Goal: Check status: Check status

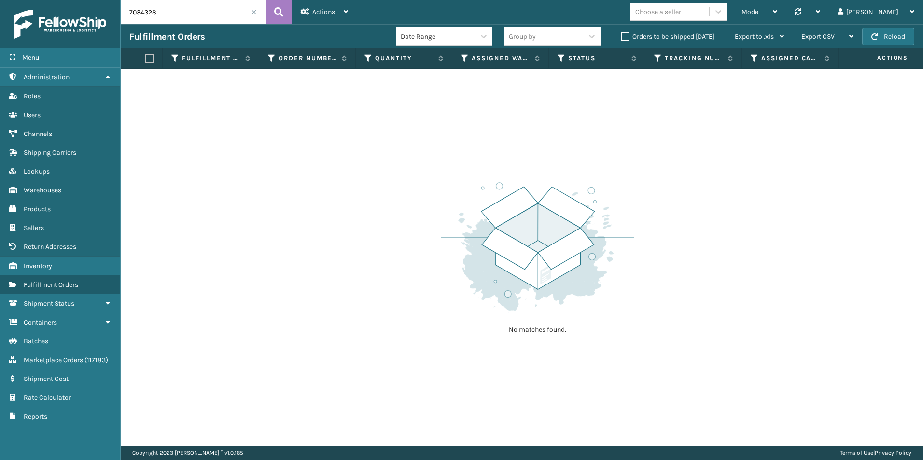
click at [624, 32] on label "Orders to be shipped [DATE]" at bounding box center [668, 36] width 94 height 8
click at [621, 32] on input "Orders to be shipped [DATE]" at bounding box center [621, 34] width 0 height 6
click at [253, 10] on span at bounding box center [254, 12] width 6 height 6
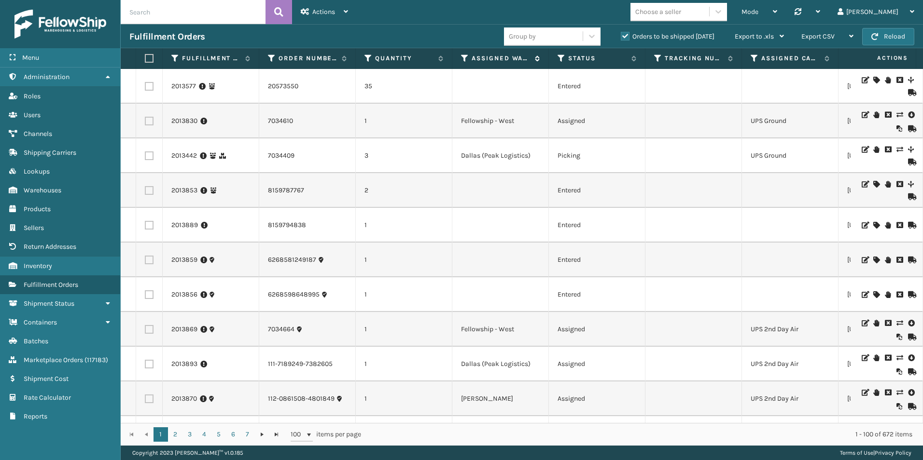
click at [466, 59] on icon at bounding box center [465, 58] width 8 height 9
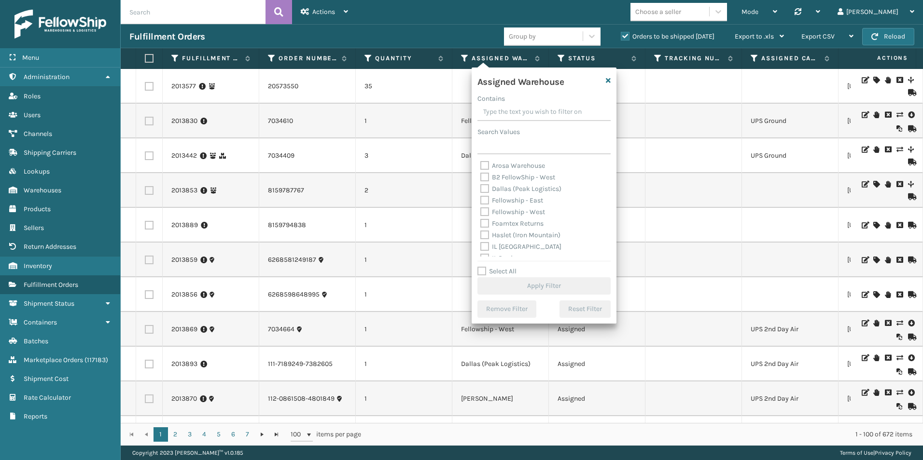
click at [485, 212] on label "Fellowship - West" at bounding box center [512, 212] width 65 height 8
click at [481, 212] on input "Fellowship - West" at bounding box center [480, 210] width 0 height 6
checkbox input "true"
click at [531, 283] on button "Apply Filter" at bounding box center [543, 285] width 133 height 17
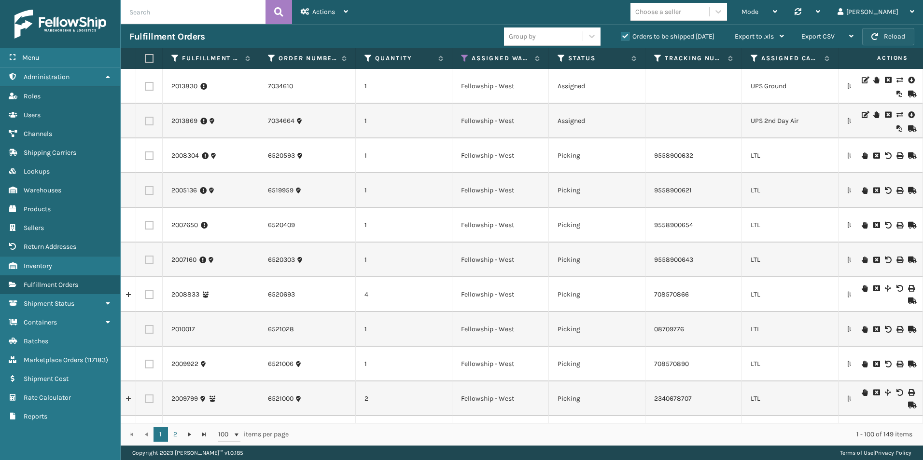
click at [893, 34] on button "Reload" at bounding box center [888, 36] width 52 height 17
click at [752, 58] on icon at bounding box center [754, 58] width 8 height 9
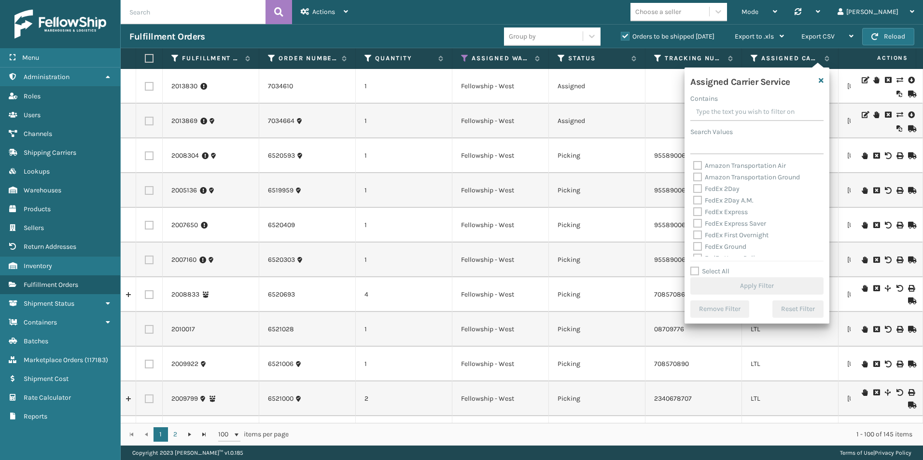
drag, startPoint x: 693, startPoint y: 272, endPoint x: 703, endPoint y: 250, distance: 23.5
click at [695, 270] on label "Select All" at bounding box center [709, 271] width 39 height 8
click at [695, 267] on input "Select All" at bounding box center [762, 266] width 145 height 1
checkbox input "true"
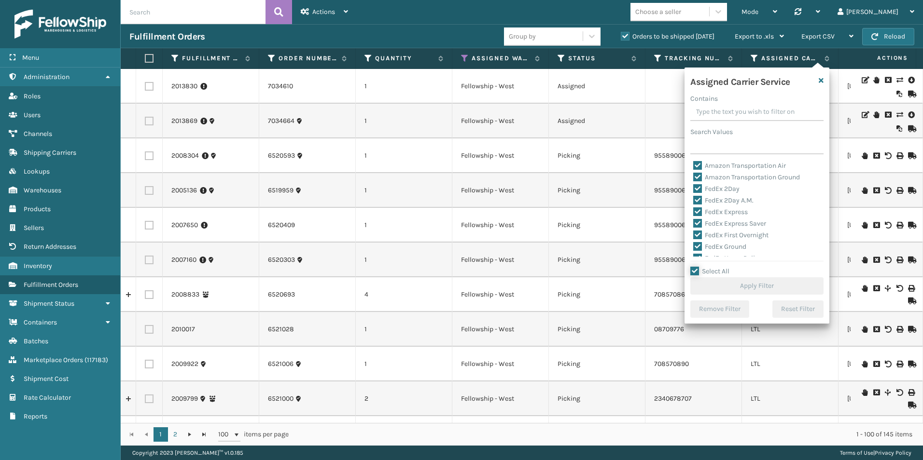
checkbox input "true"
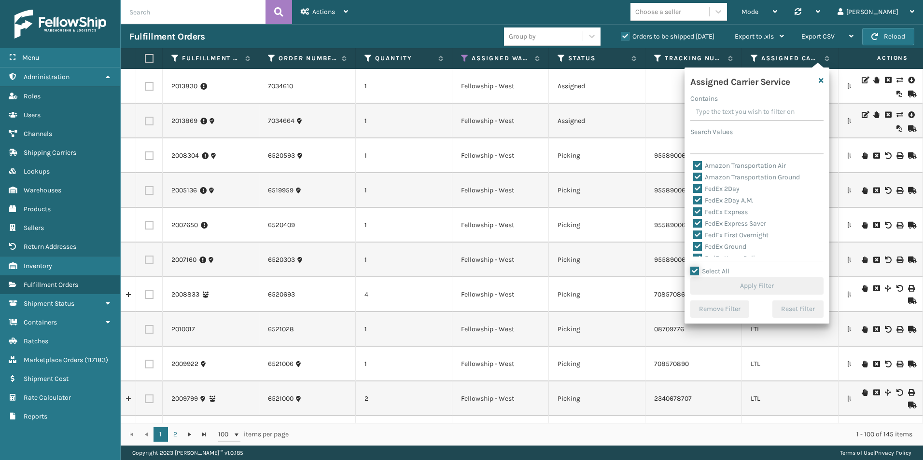
checkbox input "true"
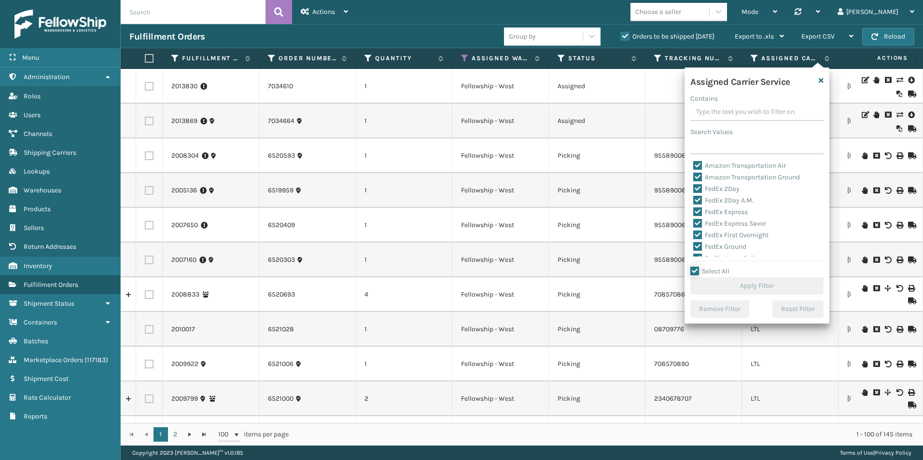
checkbox input "true"
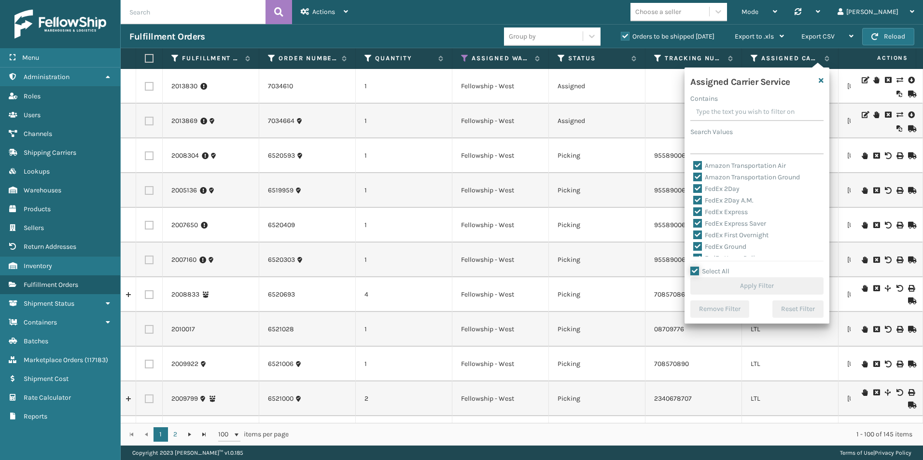
checkbox input "true"
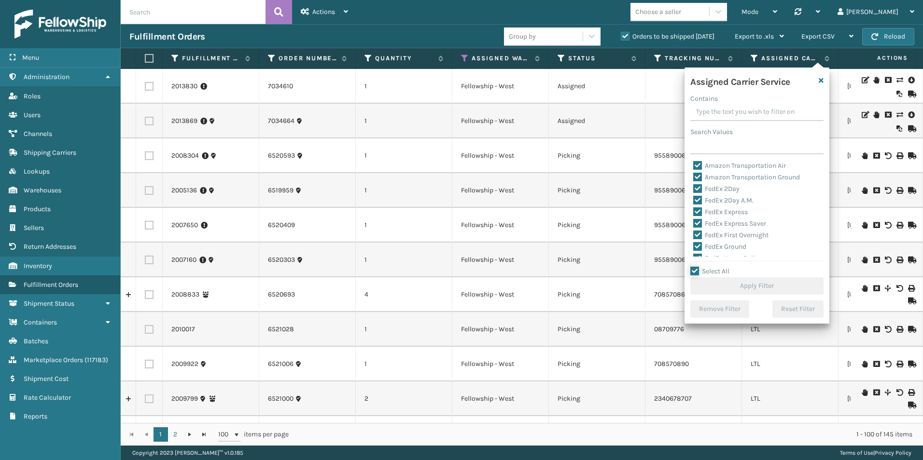
checkbox input "true"
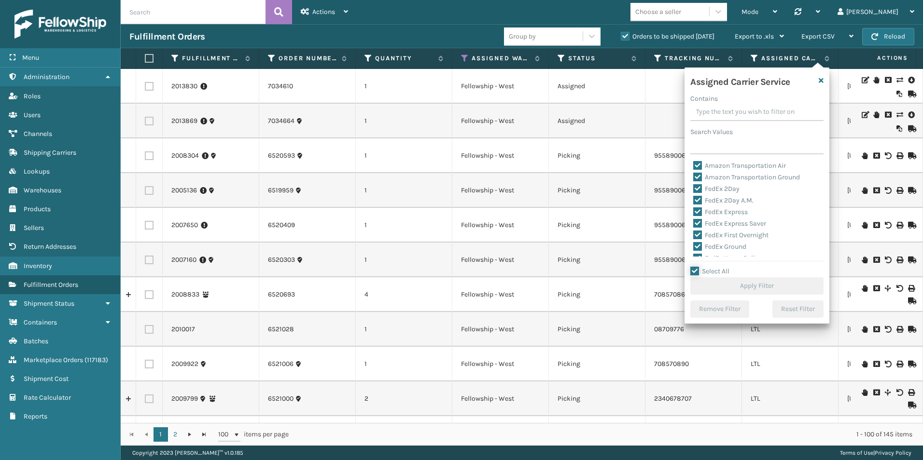
checkbox input "true"
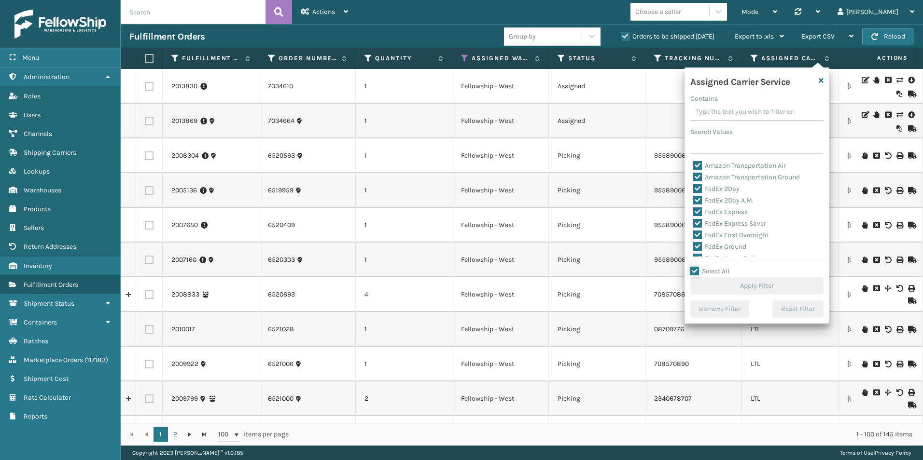
checkbox input "true"
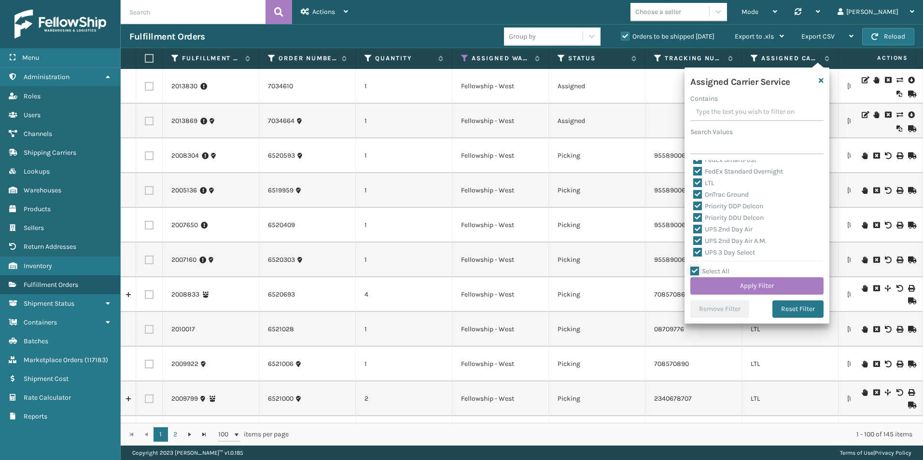
scroll to position [104, 0]
click at [699, 200] on label "LTL" at bounding box center [703, 200] width 21 height 8
click at [693, 200] on input "LTL" at bounding box center [693, 198] width 0 height 6
checkbox input "false"
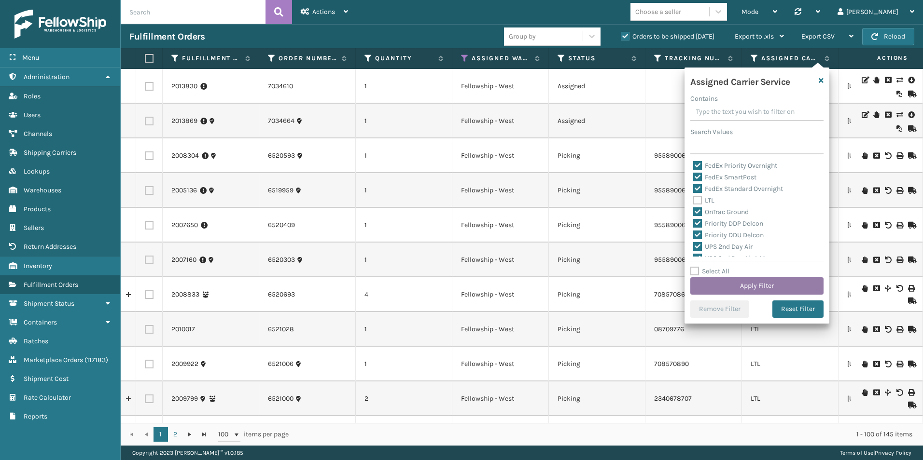
click at [755, 284] on button "Apply Filter" at bounding box center [756, 285] width 133 height 17
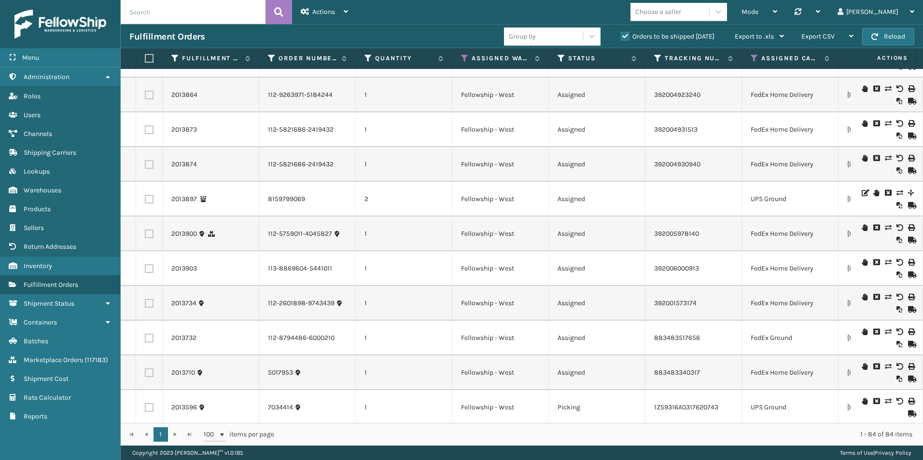
scroll to position [2641, 0]
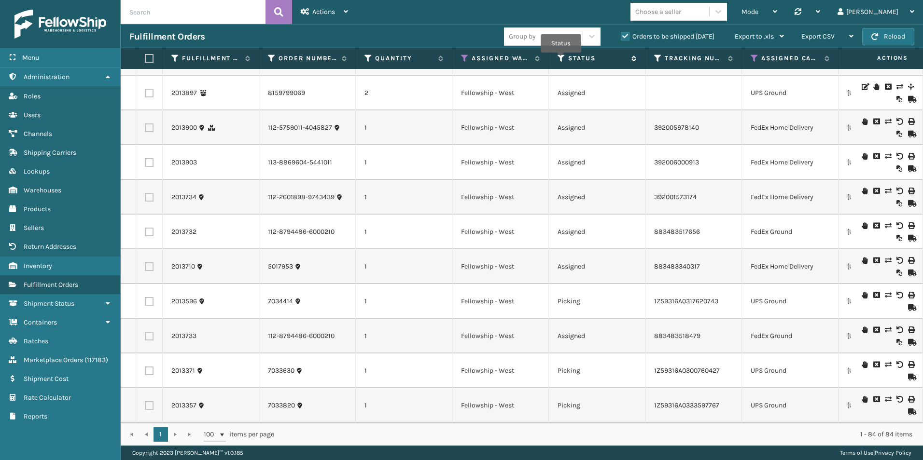
click at [561, 59] on icon at bounding box center [561, 58] width 8 height 9
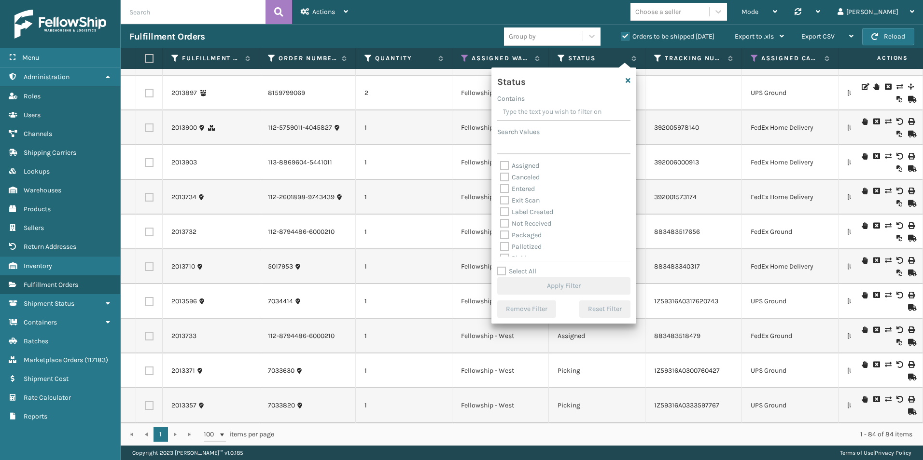
click at [503, 166] on label "Assigned" at bounding box center [519, 166] width 39 height 8
click at [500, 166] on input "Assigned" at bounding box center [500, 163] width 0 height 6
checkbox input "true"
drag, startPoint x: 559, startPoint y: 278, endPoint x: 554, endPoint y: 275, distance: 5.5
click at [555, 276] on div "Select All Apply Filter" at bounding box center [563, 280] width 133 height 29
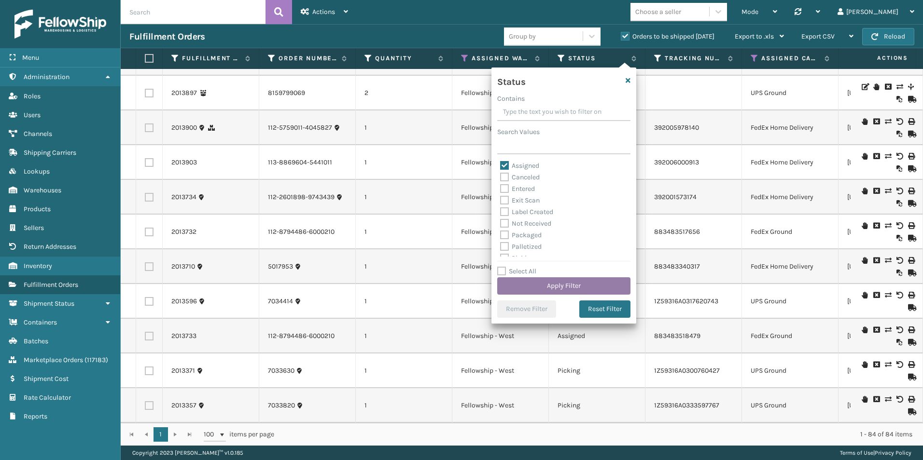
click at [563, 290] on button "Apply Filter" at bounding box center [563, 285] width 133 height 17
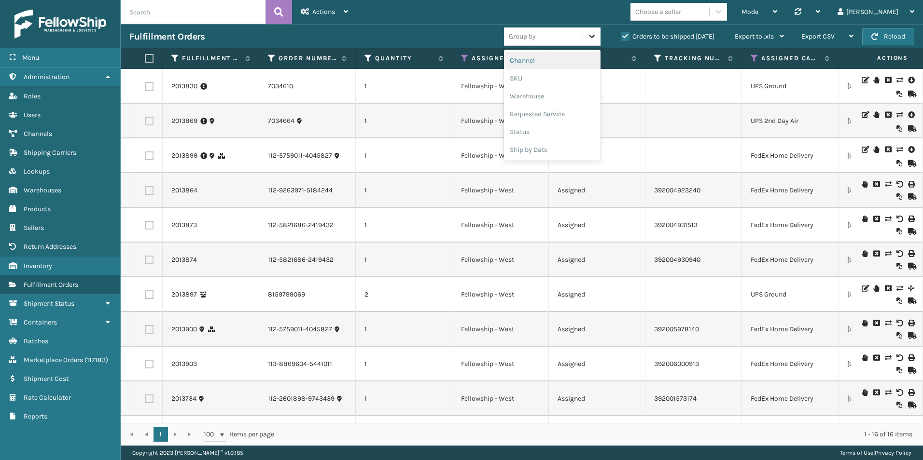
click at [585, 37] on div at bounding box center [591, 36] width 17 height 17
click at [524, 75] on div "SKU" at bounding box center [552, 78] width 97 height 18
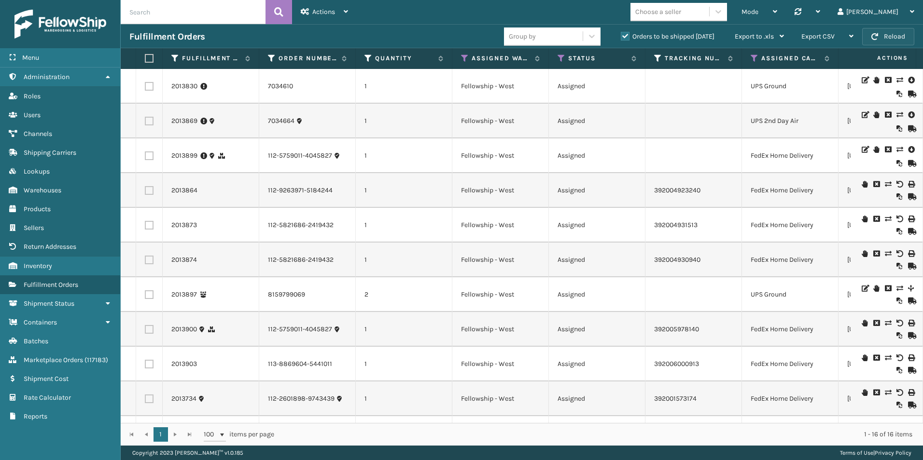
click at [883, 39] on button "Reload" at bounding box center [888, 36] width 52 height 17
click at [872, 41] on button "Reload" at bounding box center [888, 36] width 52 height 17
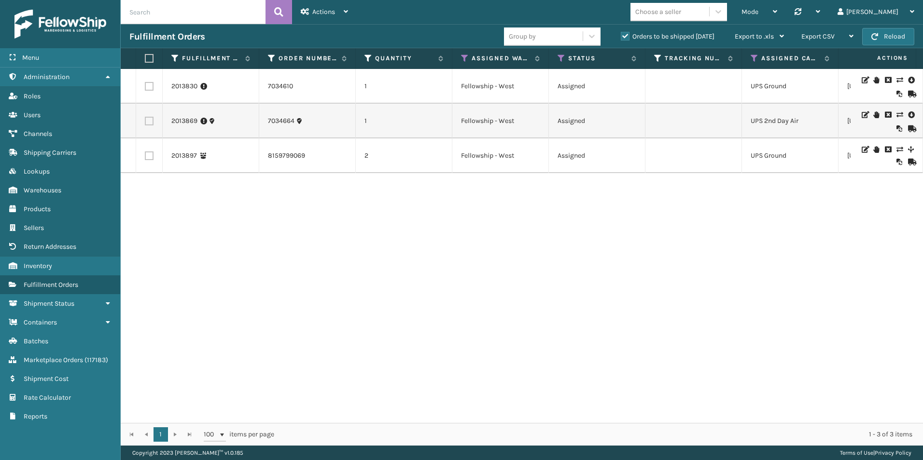
paste input "1998770"
type input "1998770"
click at [279, 9] on icon at bounding box center [278, 12] width 9 height 14
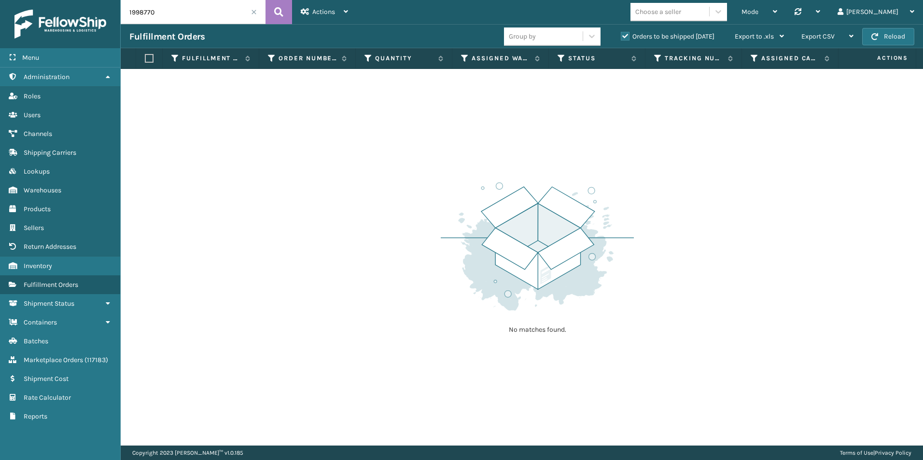
click at [626, 37] on label "Orders to be shipped [DATE]" at bounding box center [668, 36] width 94 height 8
click at [621, 37] on input "Orders to be shipped [DATE]" at bounding box center [621, 34] width 0 height 6
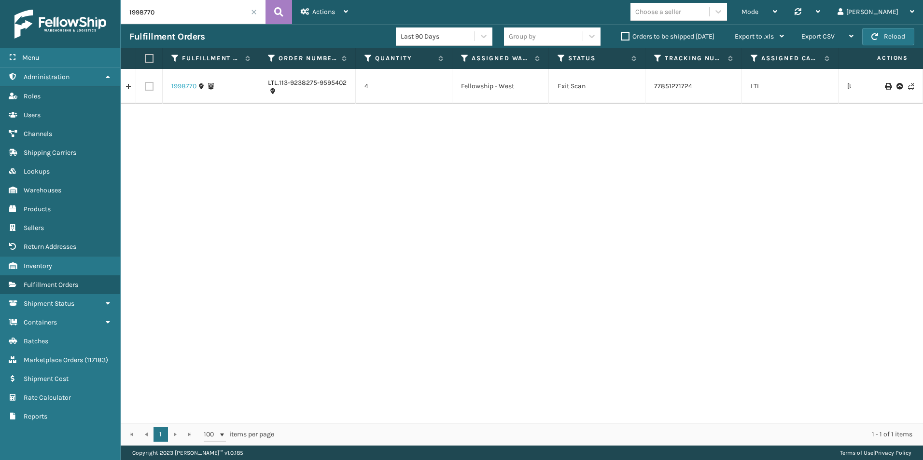
click at [180, 87] on link "1998770" at bounding box center [183, 87] width 25 height 10
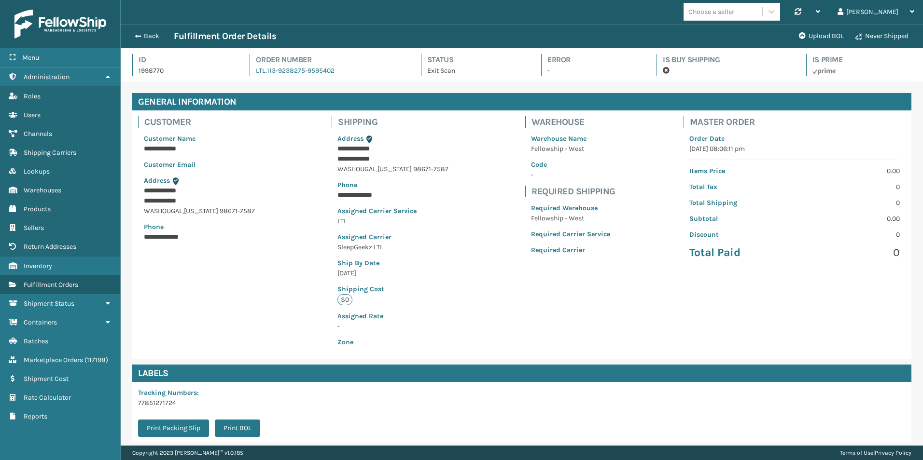
scroll to position [130, 0]
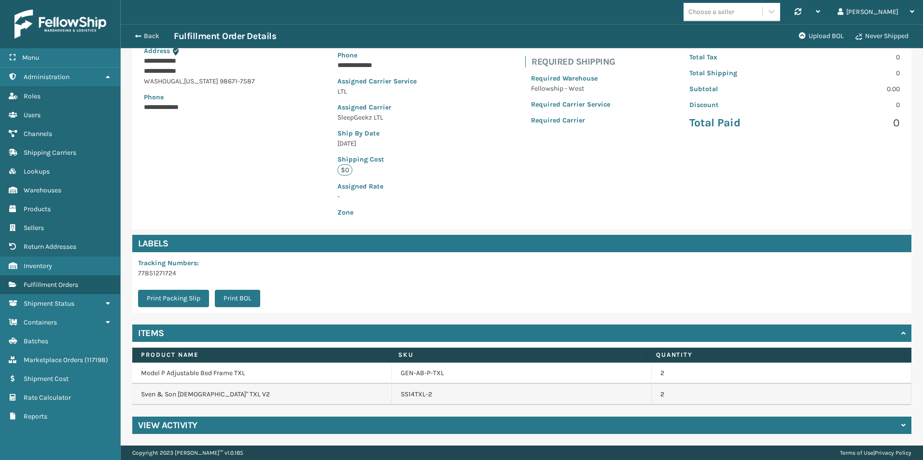
click at [160, 427] on h4 "View Activity" at bounding box center [167, 426] width 59 height 12
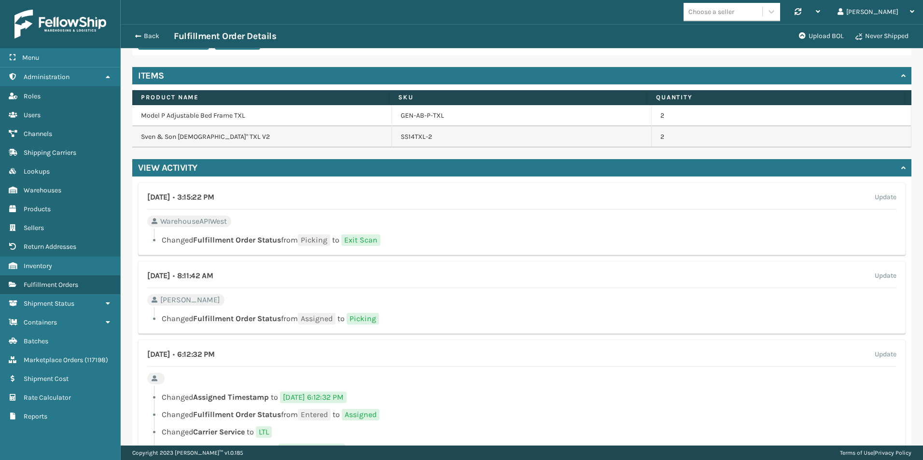
scroll to position [430, 0]
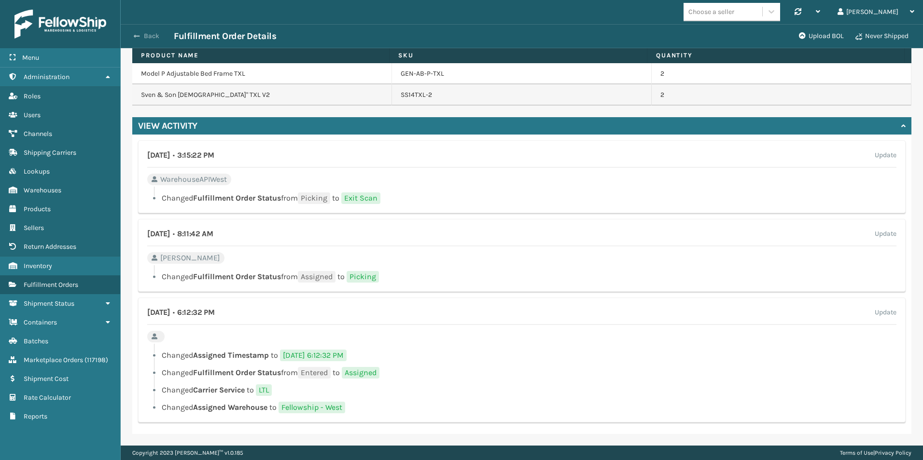
click at [140, 35] on button "Back" at bounding box center [151, 36] width 44 height 9
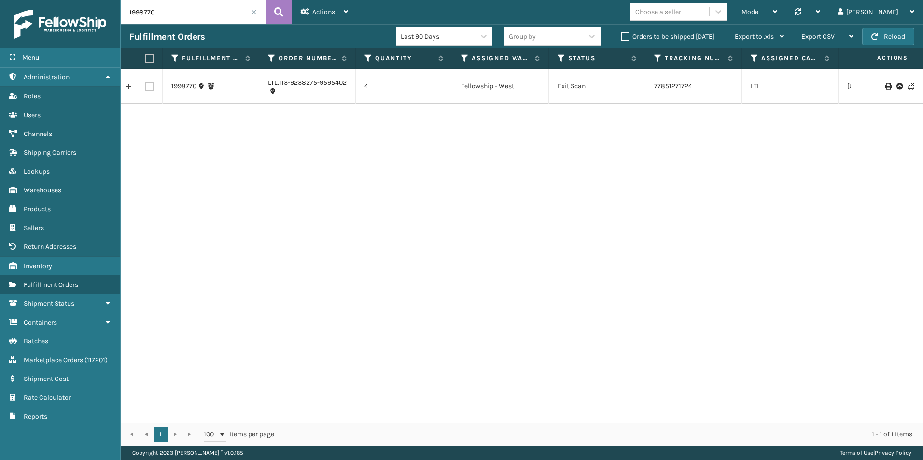
click at [624, 37] on label "Orders to be shipped [DATE]" at bounding box center [668, 36] width 94 height 8
click at [621, 37] on input "Orders to be shipped [DATE]" at bounding box center [621, 34] width 0 height 6
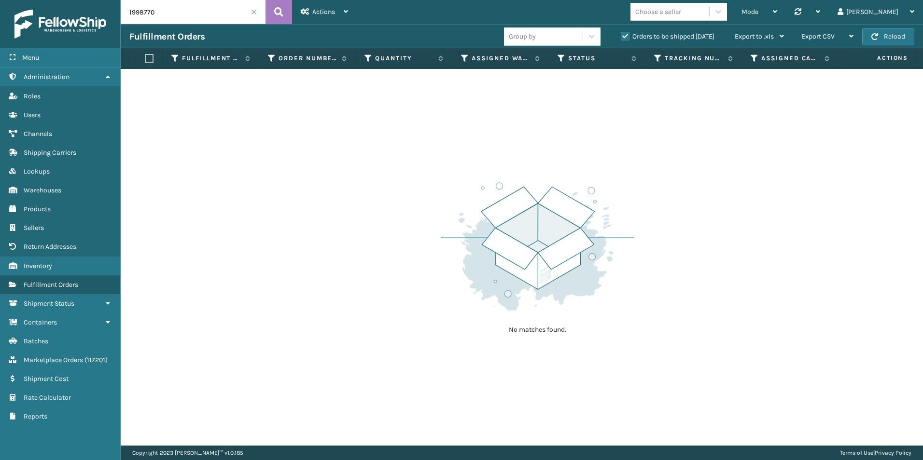
click at [253, 12] on span at bounding box center [254, 12] width 6 height 6
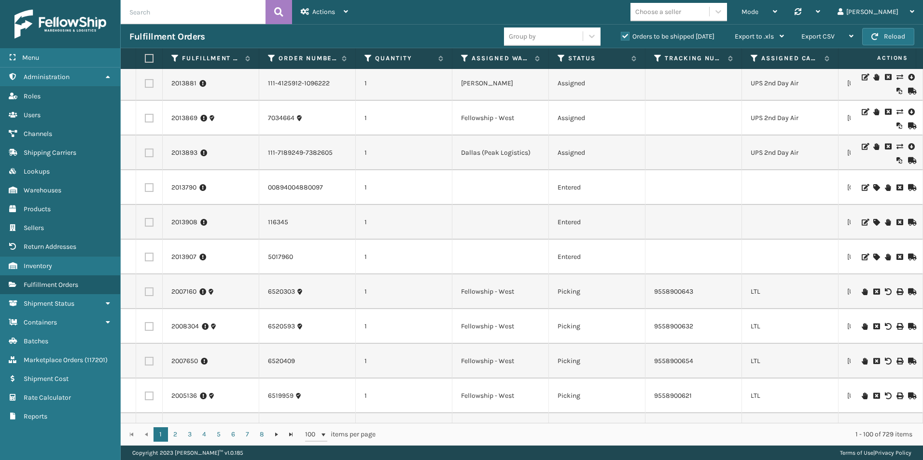
scroll to position [241, 0]
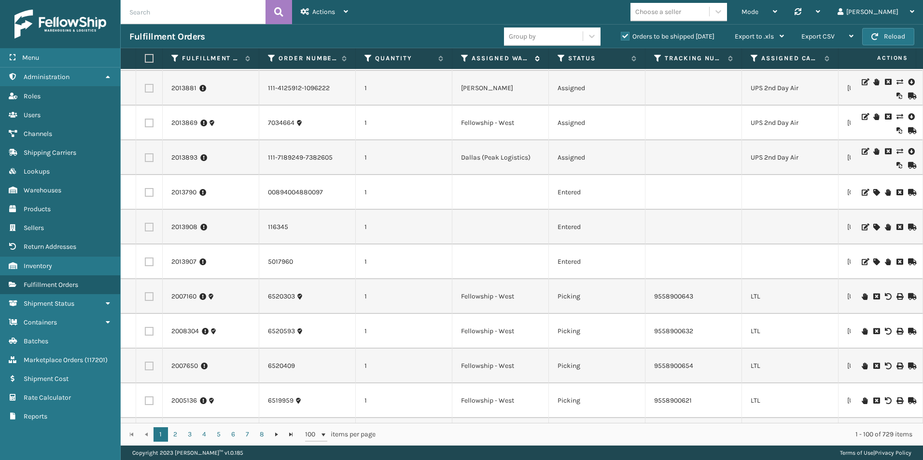
click at [463, 58] on icon at bounding box center [465, 58] width 8 height 9
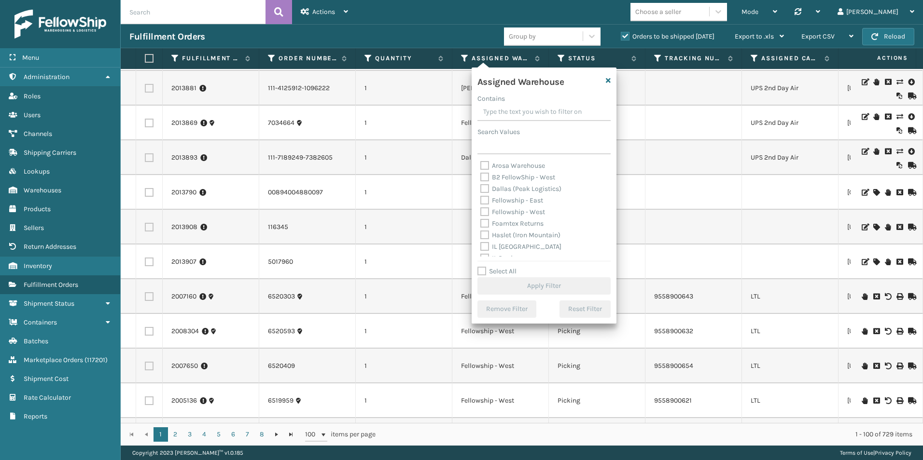
click at [483, 210] on label "Fellowship - West" at bounding box center [512, 212] width 65 height 8
click at [481, 210] on input "Fellowship - West" at bounding box center [480, 210] width 0 height 6
checkbox input "true"
click at [540, 289] on button "Apply Filter" at bounding box center [543, 285] width 133 height 17
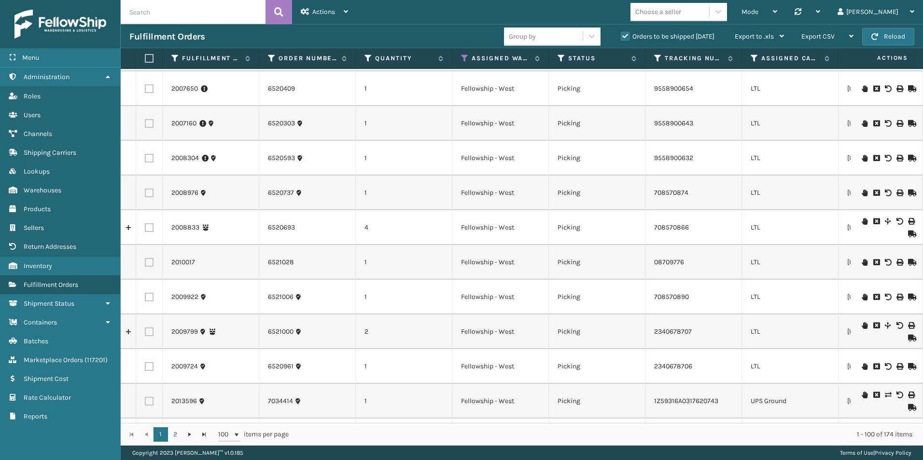
scroll to position [0, 0]
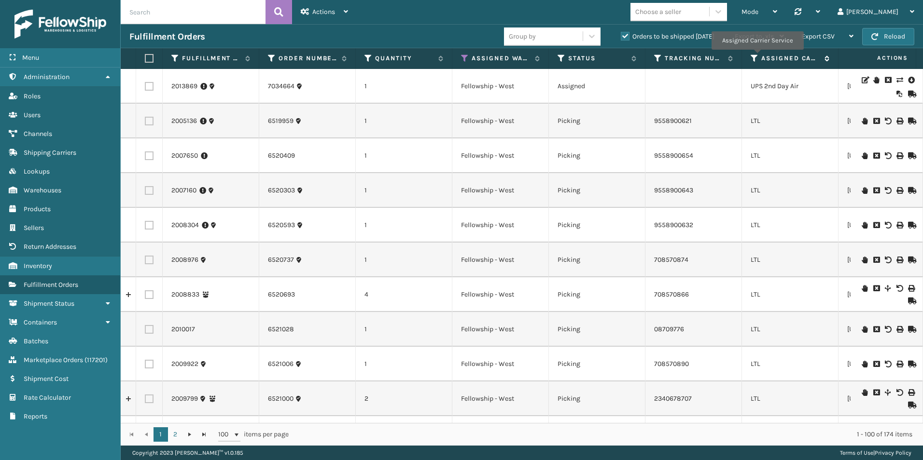
click at [757, 56] on icon at bounding box center [754, 58] width 8 height 9
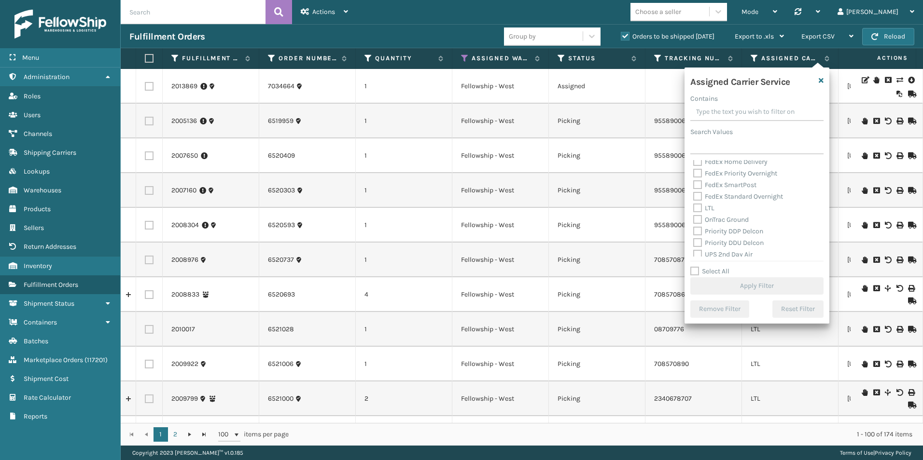
scroll to position [241, 0]
click at [696, 269] on label "Select All" at bounding box center [709, 271] width 39 height 8
click at [696, 267] on input "Select All" at bounding box center [762, 266] width 145 height 1
checkbox input "true"
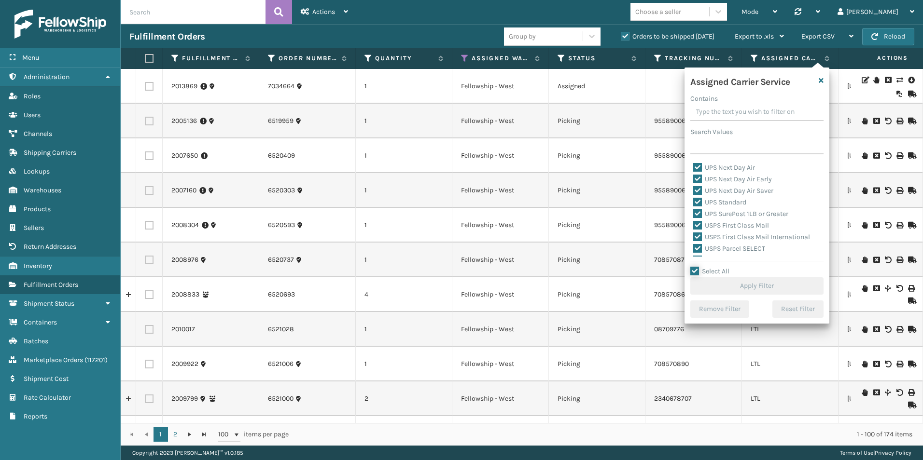
checkbox input "true"
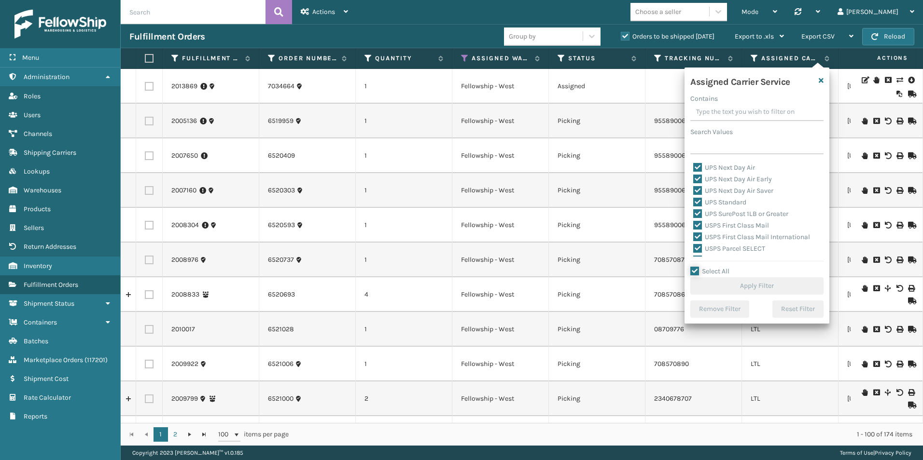
checkbox input "true"
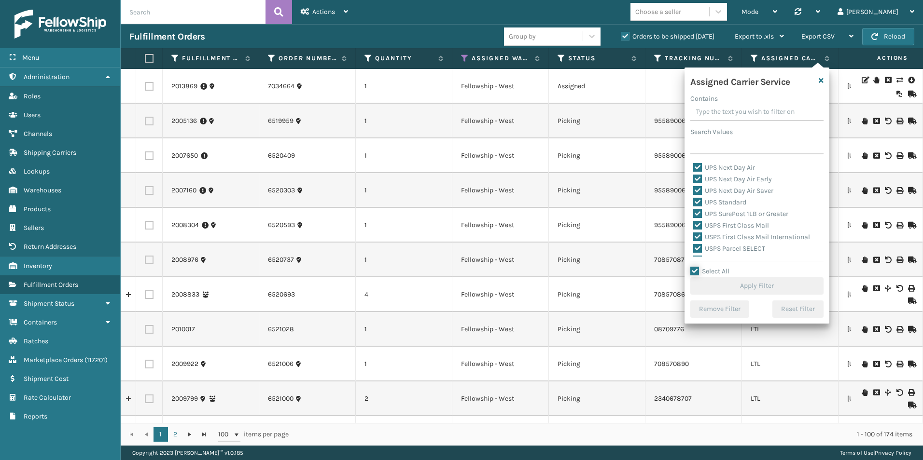
checkbox input "true"
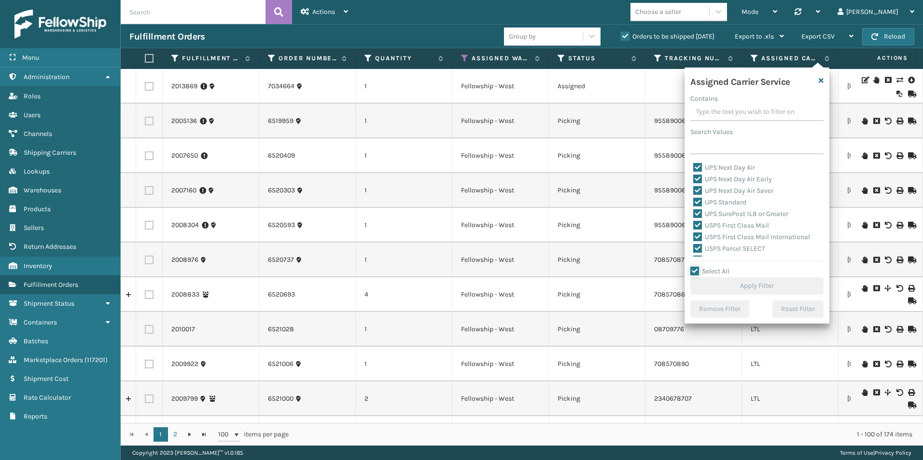
checkbox input "true"
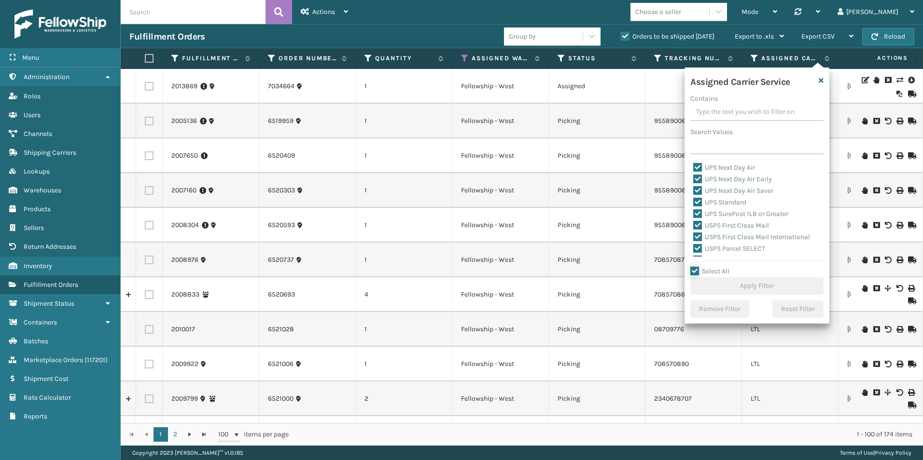
checkbox input "true"
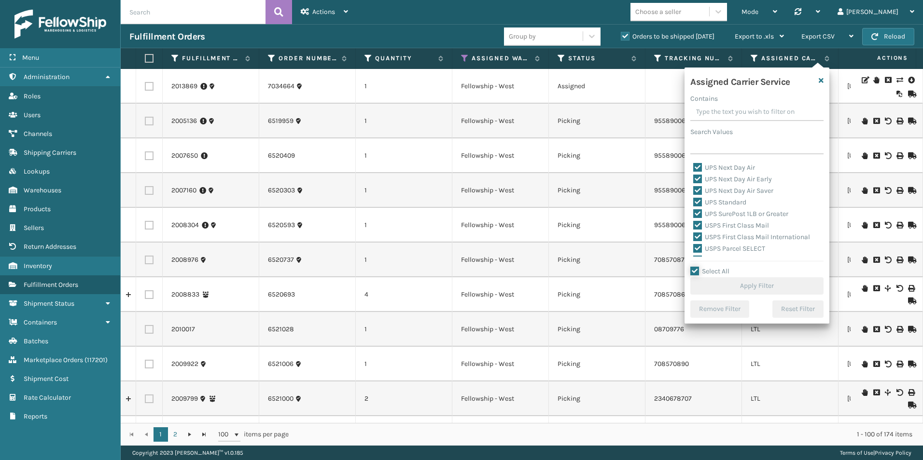
checkbox input "true"
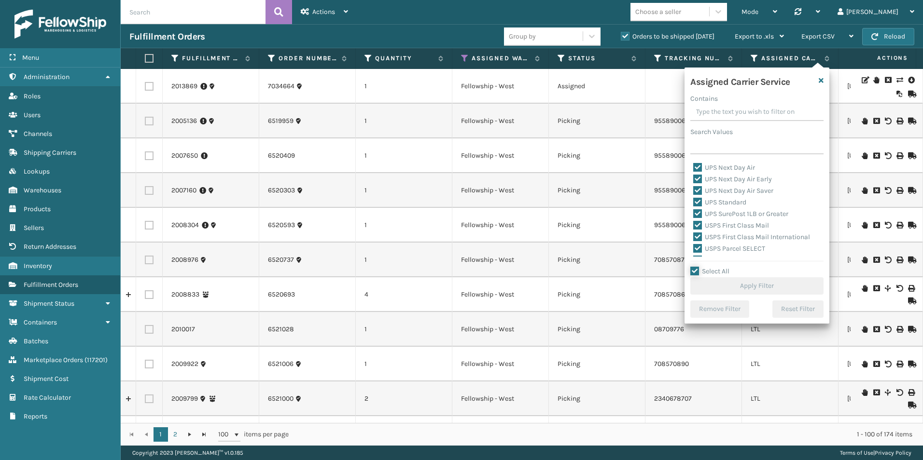
checkbox input "true"
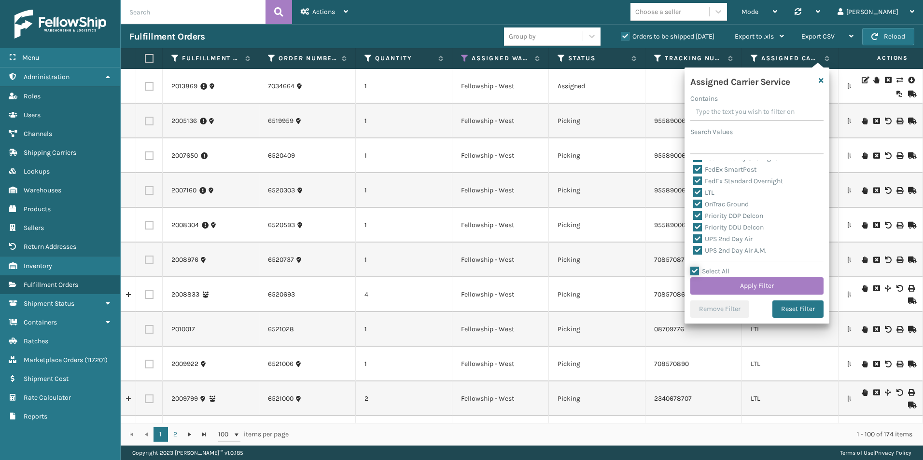
scroll to position [97, 0]
click at [695, 207] on label "LTL" at bounding box center [703, 208] width 21 height 8
click at [693, 207] on input "LTL" at bounding box center [693, 206] width 0 height 6
checkbox input "false"
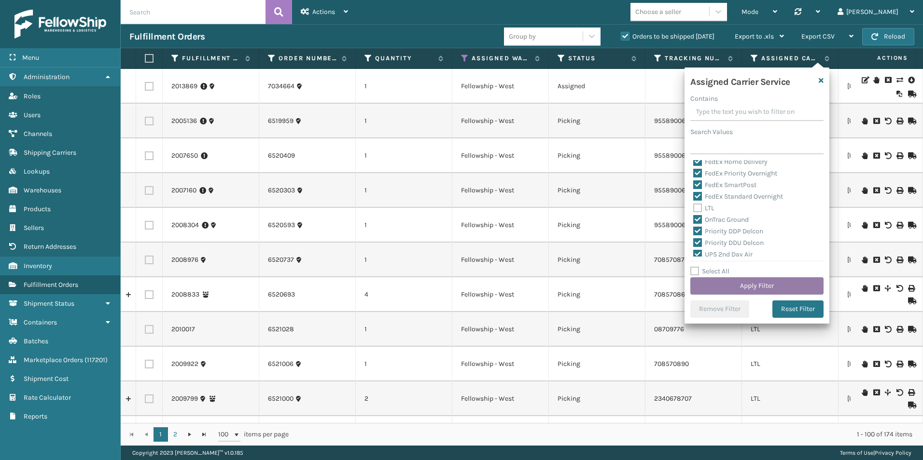
click at [755, 285] on button "Apply Filter" at bounding box center [756, 285] width 133 height 17
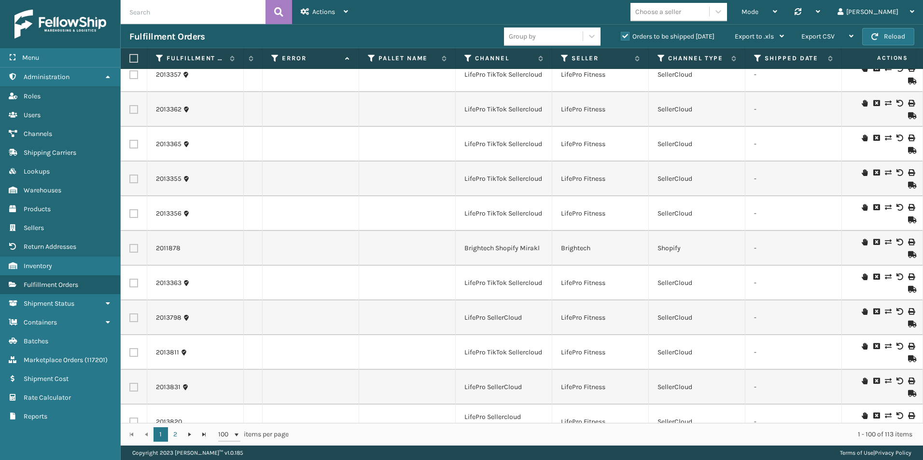
scroll to position [145, 672]
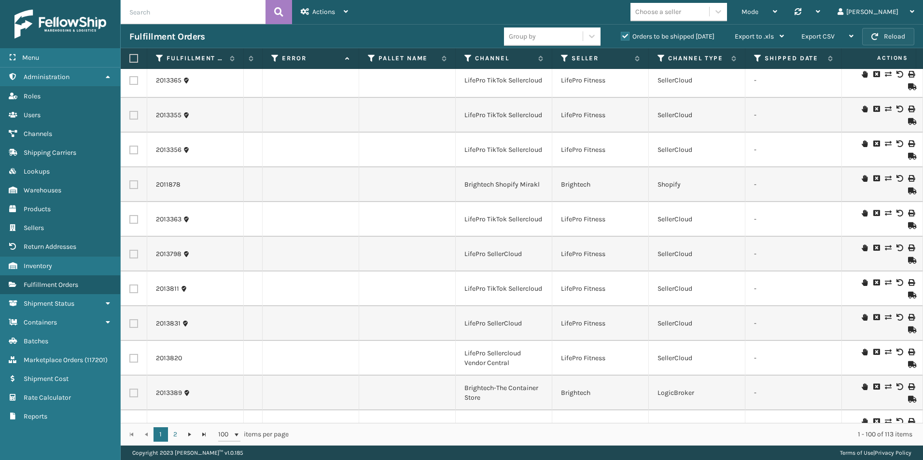
click at [884, 43] on button "Reload" at bounding box center [888, 36] width 52 height 17
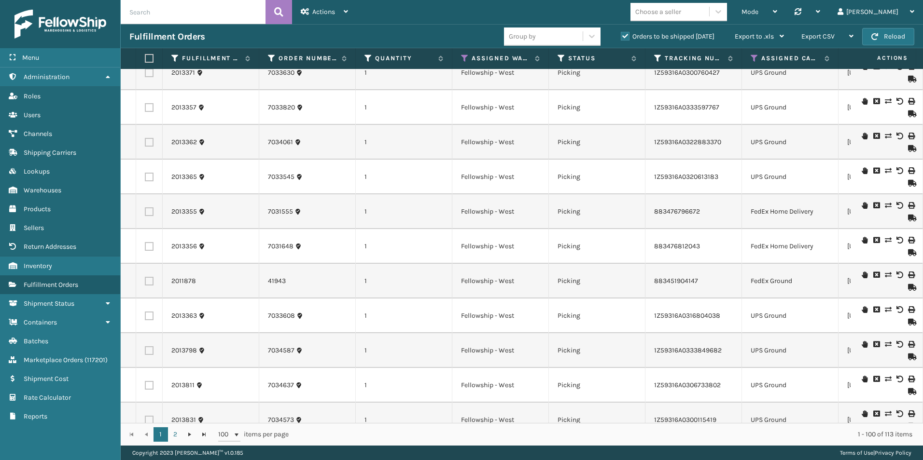
scroll to position [0, 0]
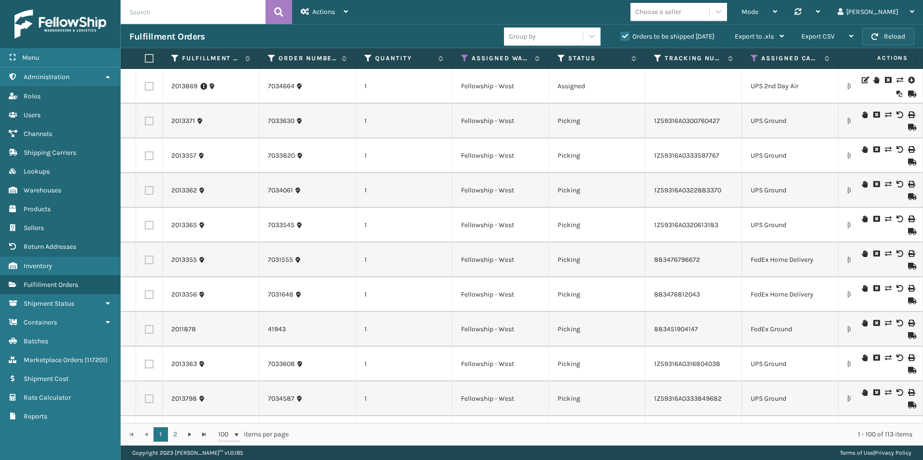
click at [900, 32] on button "Reload" at bounding box center [888, 36] width 52 height 17
click at [440, 31] on div "Fulfillment Orders" at bounding box center [316, 37] width 374 height 12
click at [874, 37] on span "button" at bounding box center [874, 36] width 7 height 7
click at [882, 29] on button "Reload" at bounding box center [888, 36] width 52 height 17
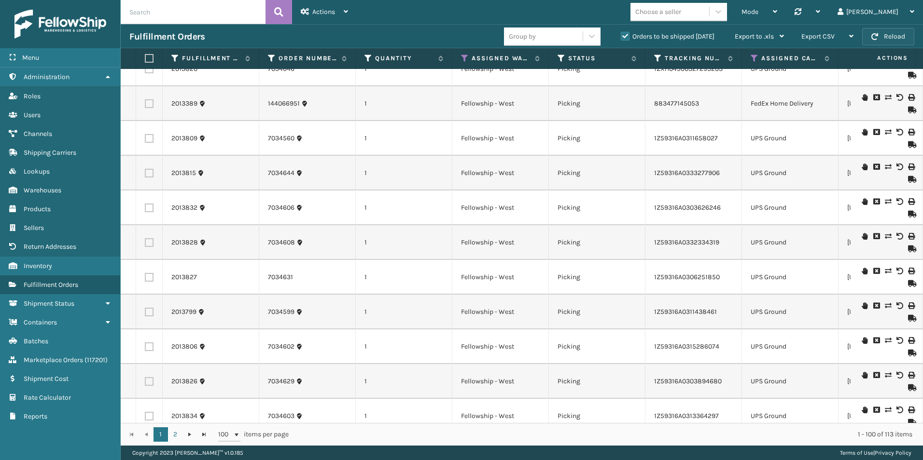
click at [907, 35] on button "Reload" at bounding box center [888, 36] width 52 height 17
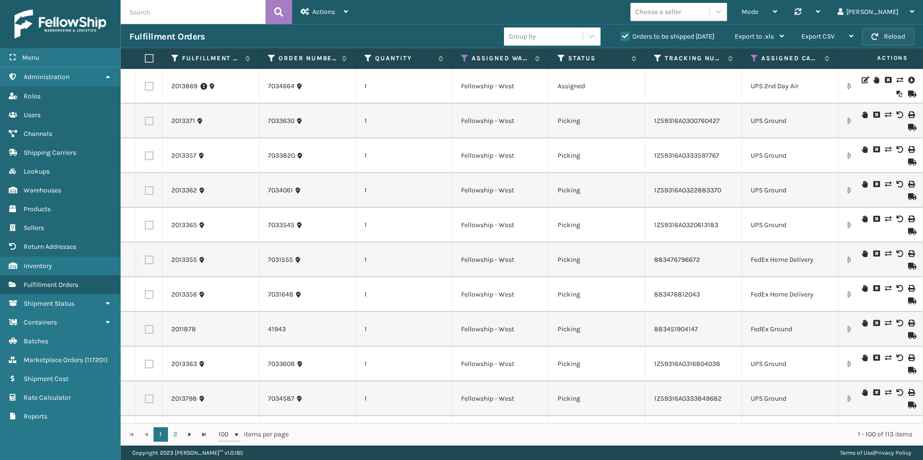
click at [885, 32] on button "Reload" at bounding box center [888, 36] width 52 height 17
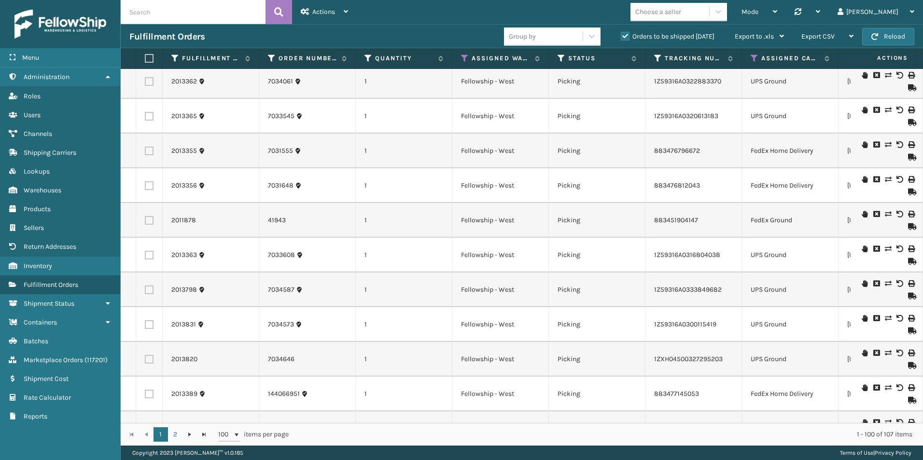
scroll to position [0, 0]
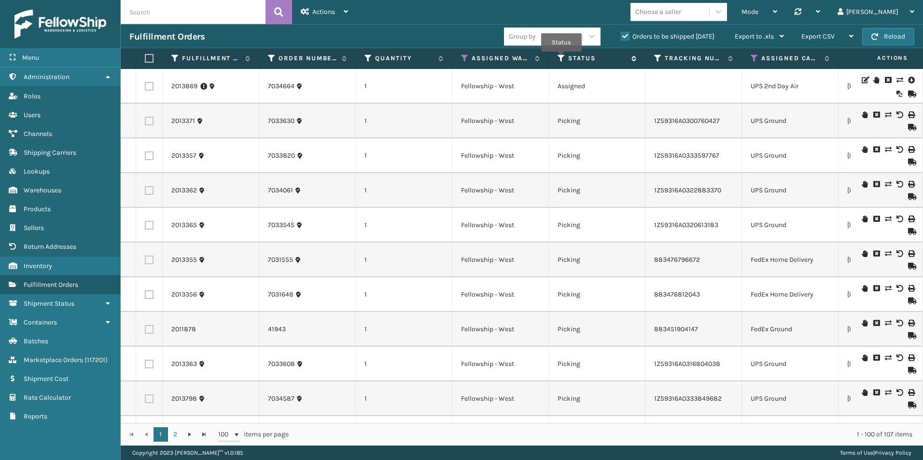
click at [561, 58] on icon at bounding box center [561, 58] width 8 height 9
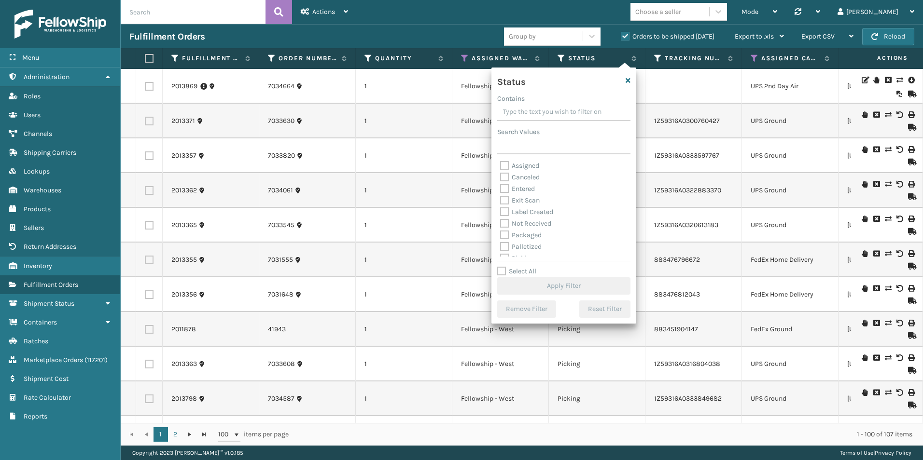
click at [455, 23] on div "Mode Regular Mode Picking Mode Labeling Mode Palletizing Mode Exit Scan Mode Ch…" at bounding box center [640, 12] width 566 height 24
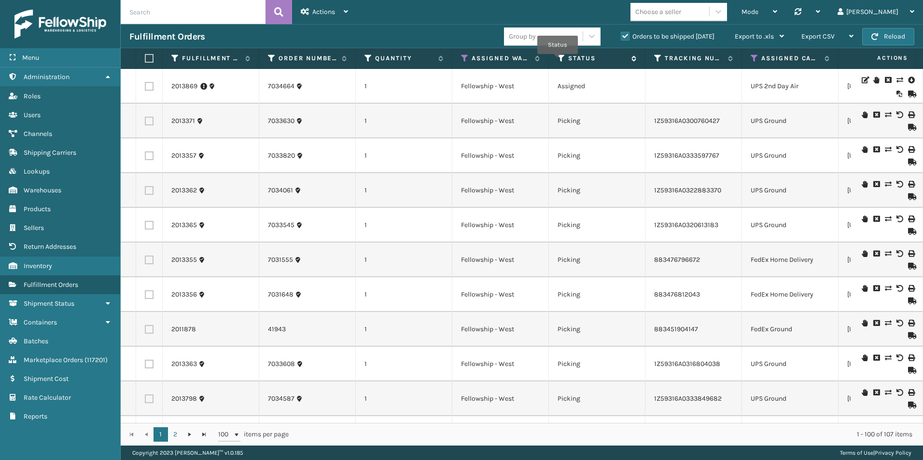
click at [559, 61] on icon at bounding box center [561, 58] width 8 height 9
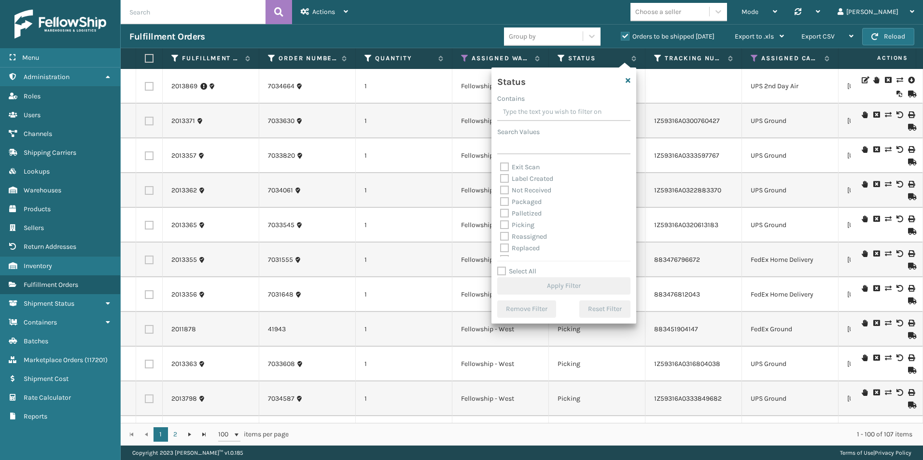
scroll to position [48, 0]
click at [505, 210] on label "Picking" at bounding box center [517, 210] width 34 height 8
click at [500, 210] on input "Picking" at bounding box center [500, 208] width 0 height 6
checkbox input "true"
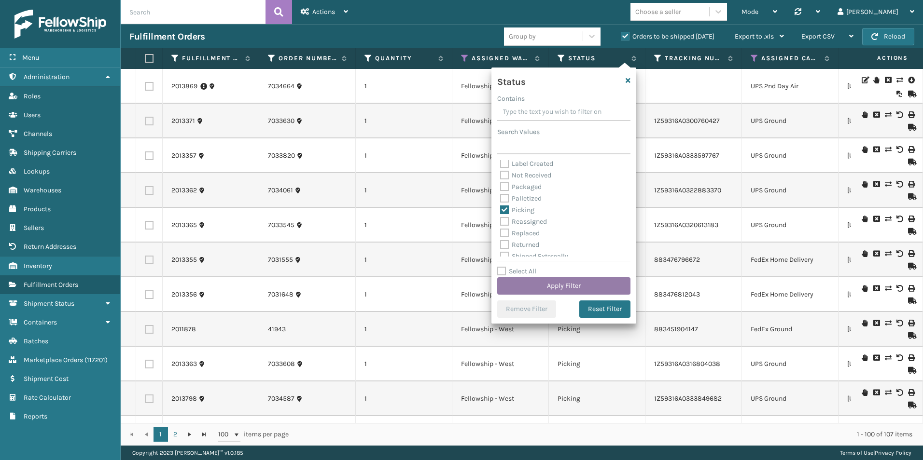
click at [552, 285] on button "Apply Filter" at bounding box center [563, 285] width 133 height 17
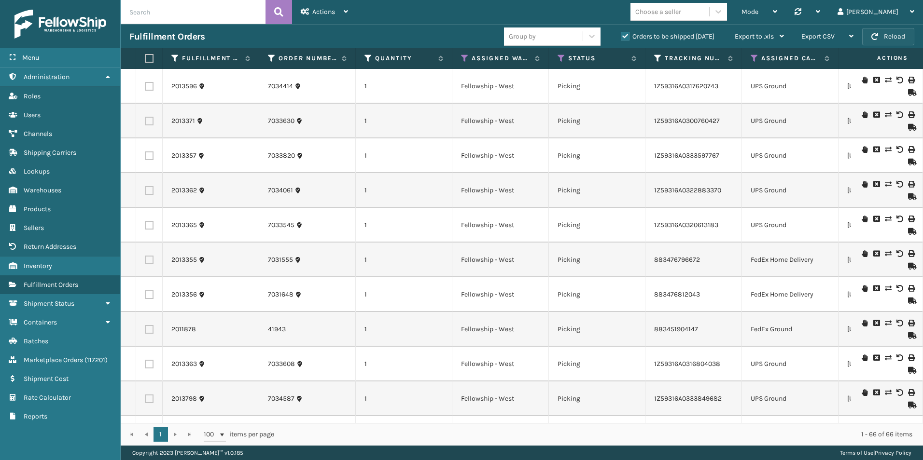
click at [883, 39] on button "Reload" at bounding box center [888, 36] width 52 height 17
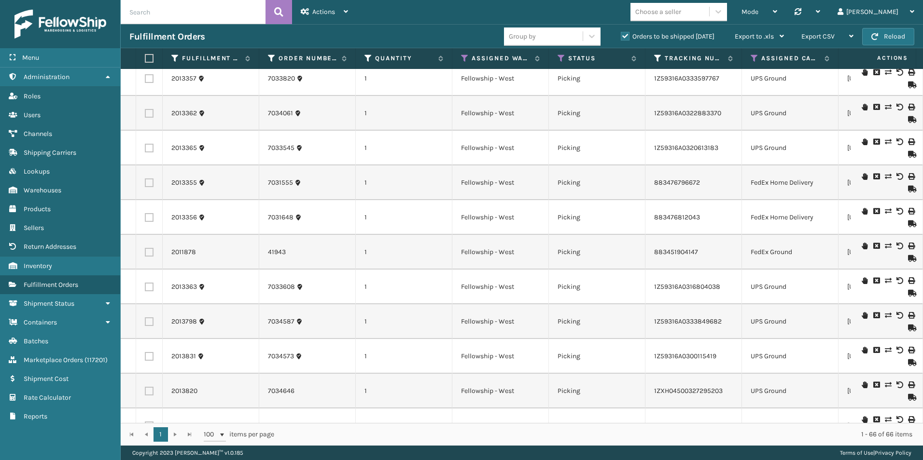
scroll to position [0, 0]
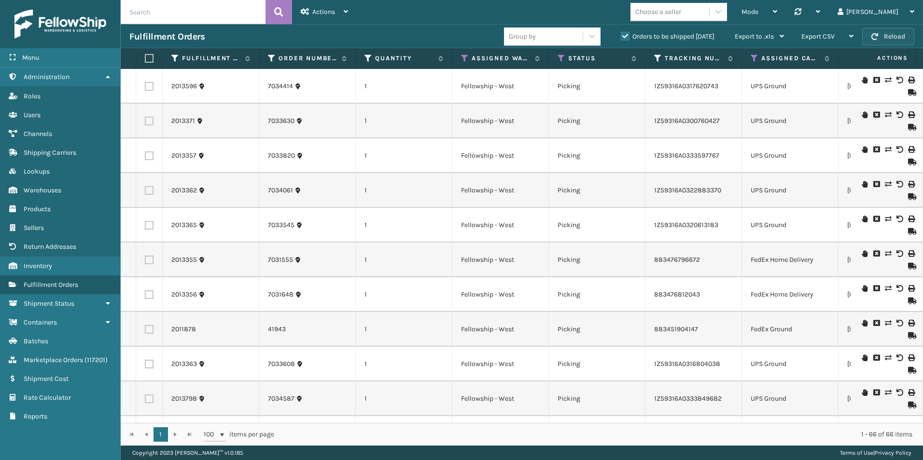
click at [882, 38] on button "Reload" at bounding box center [888, 36] width 52 height 17
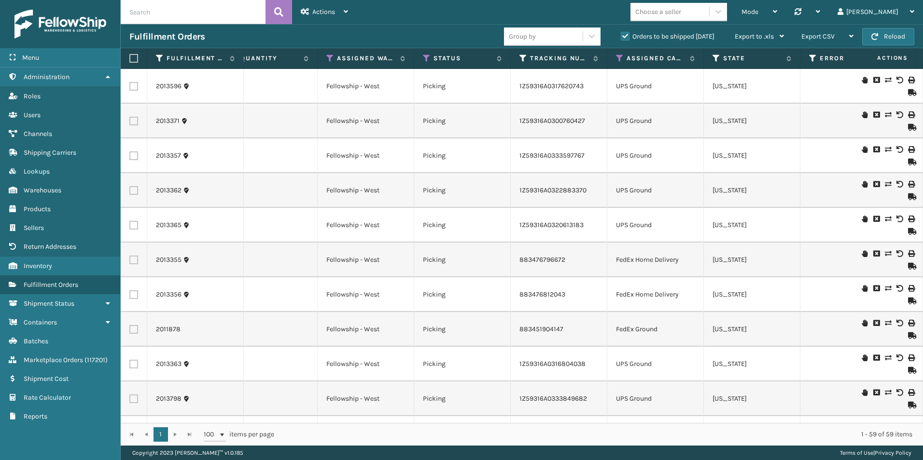
scroll to position [0, 109]
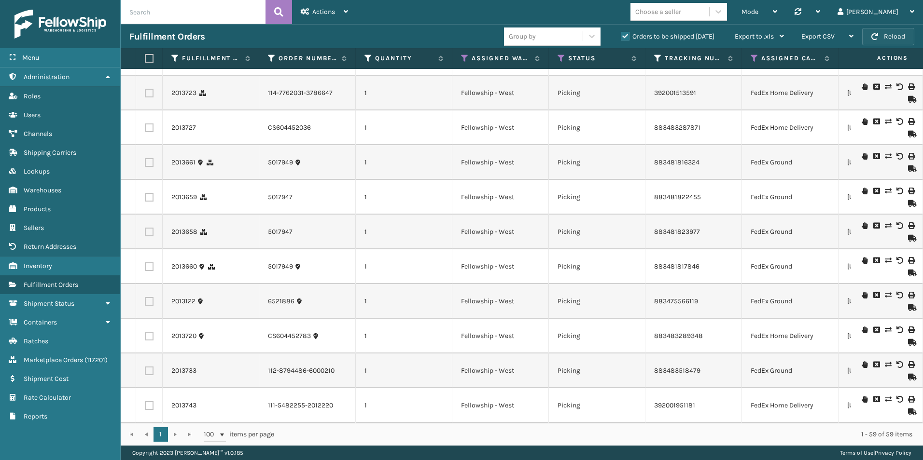
click at [897, 38] on button "Reload" at bounding box center [888, 36] width 52 height 17
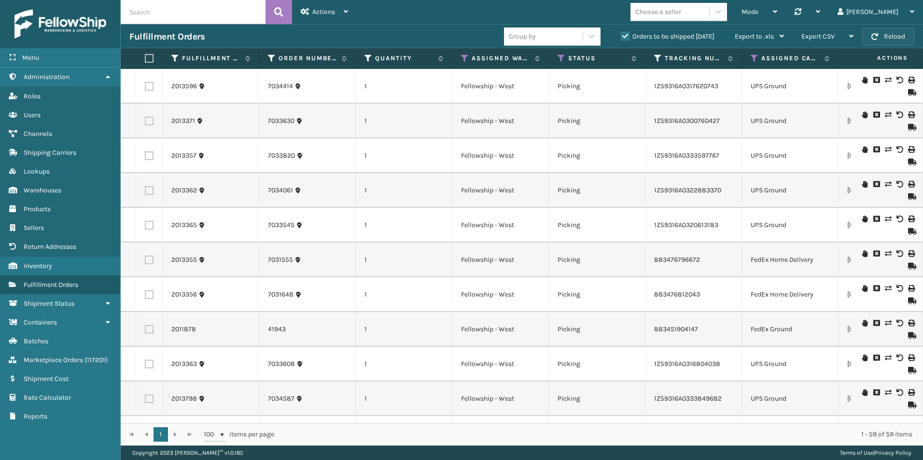
click at [880, 37] on button "Reload" at bounding box center [888, 36] width 52 height 17
